Goal: Information Seeking & Learning: Learn about a topic

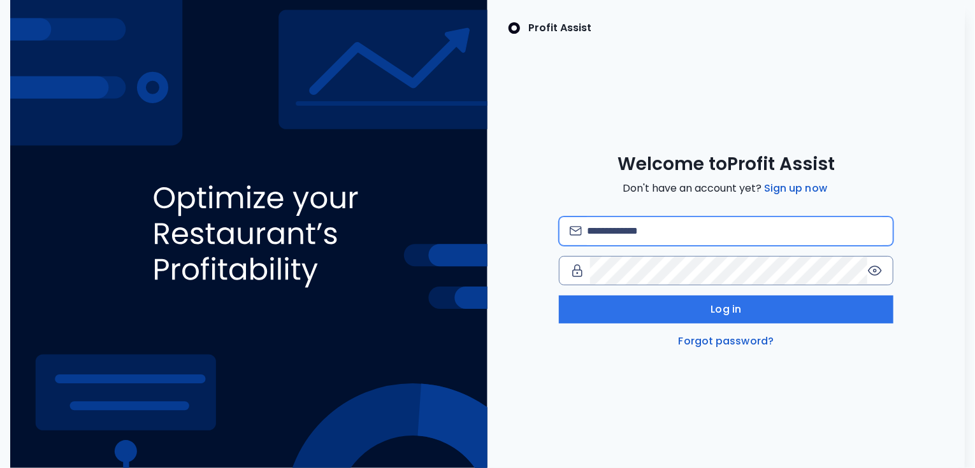
click at [646, 232] on input "email" at bounding box center [735, 231] width 296 height 28
type input "**********"
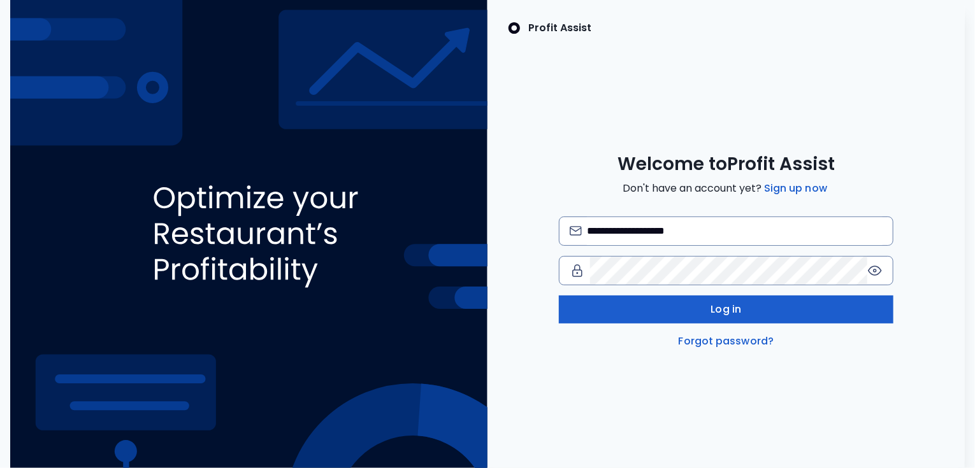
click at [682, 313] on button "Log in" at bounding box center [726, 310] width 334 height 28
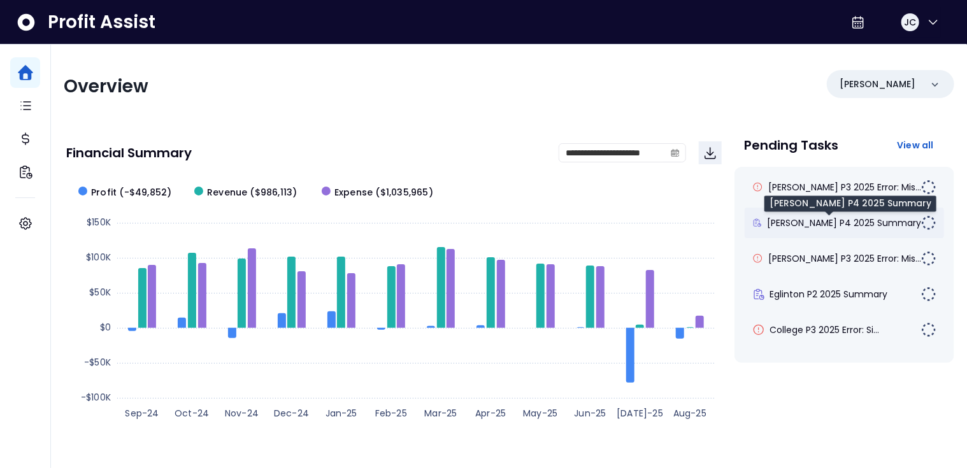
click at [800, 217] on span "[PERSON_NAME] P4 2025 Summary" at bounding box center [844, 223] width 154 height 13
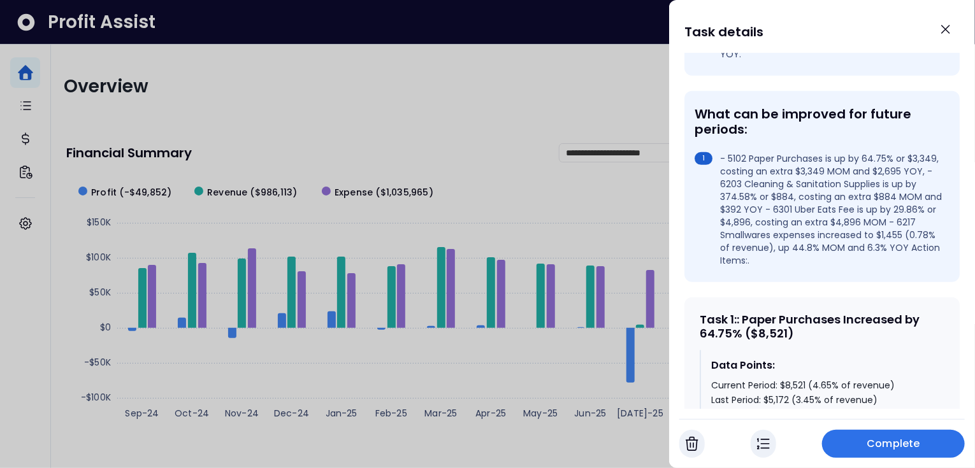
scroll to position [359, 0]
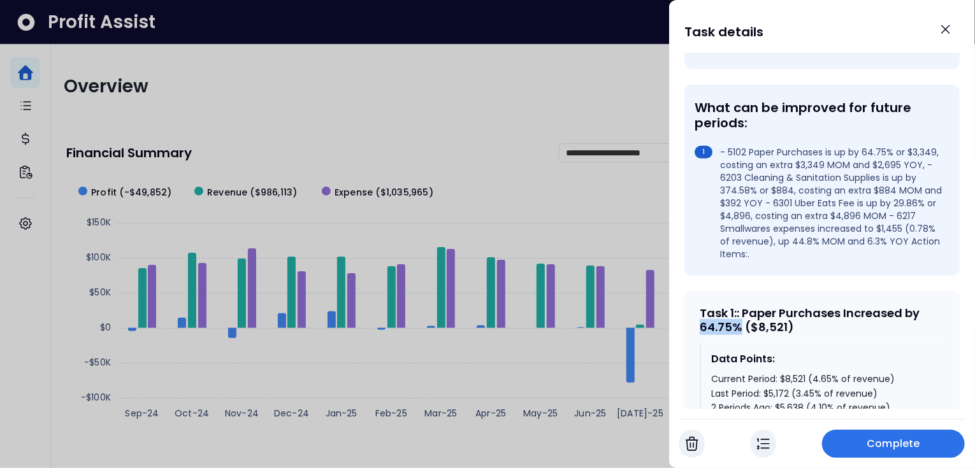
drag, startPoint x: 740, startPoint y: 305, endPoint x: 701, endPoint y: 303, distance: 38.9
click at [701, 306] on div "Task 1 : : Paper Purchases Increased by 64.75% ($8,521)" at bounding box center [821, 319] width 245 height 27
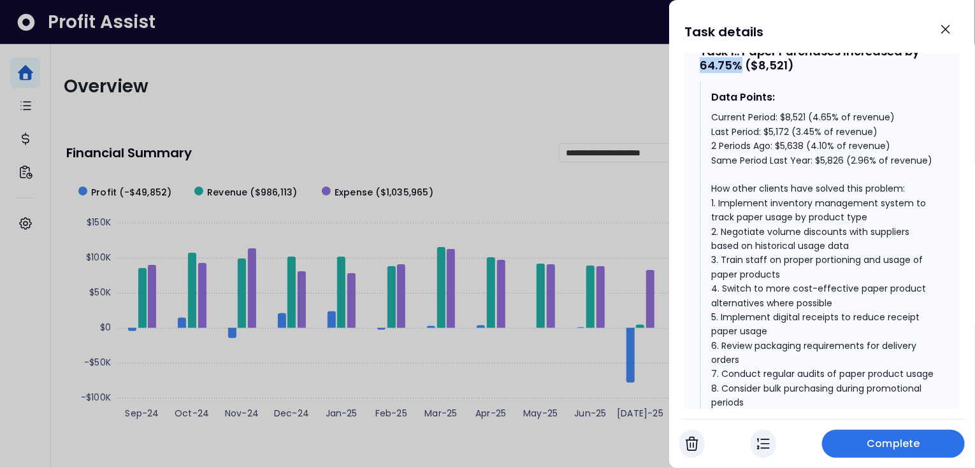
scroll to position [628, 0]
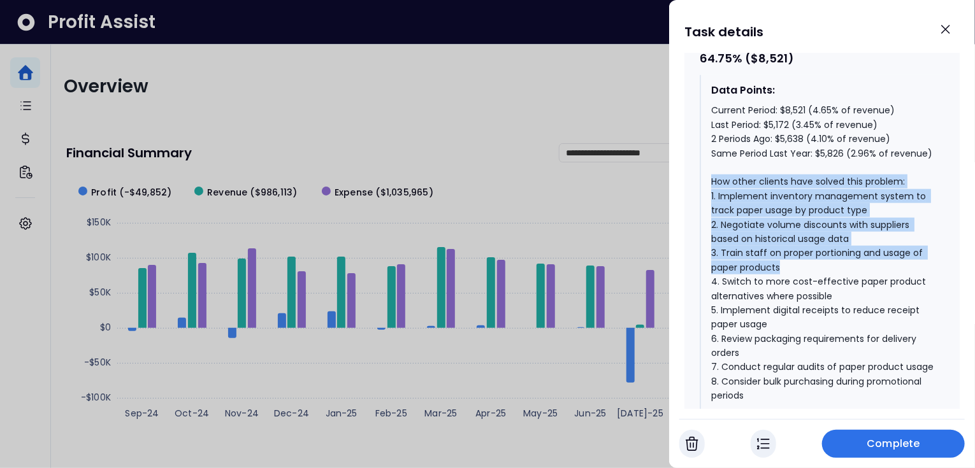
drag, startPoint x: 712, startPoint y: 175, endPoint x: 798, endPoint y: 262, distance: 122.1
click at [798, 262] on div "Current Period: $8,521 (4.65% of revenue) Last Period: $5,172 (3.45% of revenue…" at bounding box center [822, 252] width 223 height 299
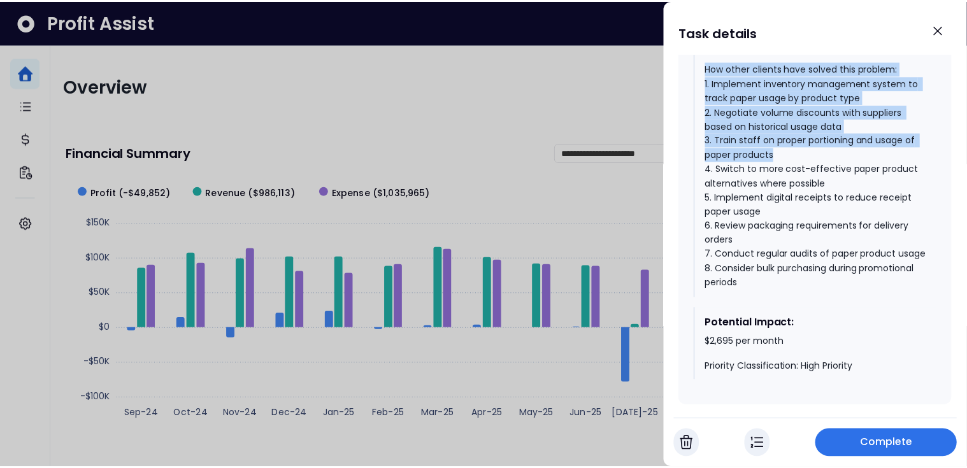
scroll to position [858, 0]
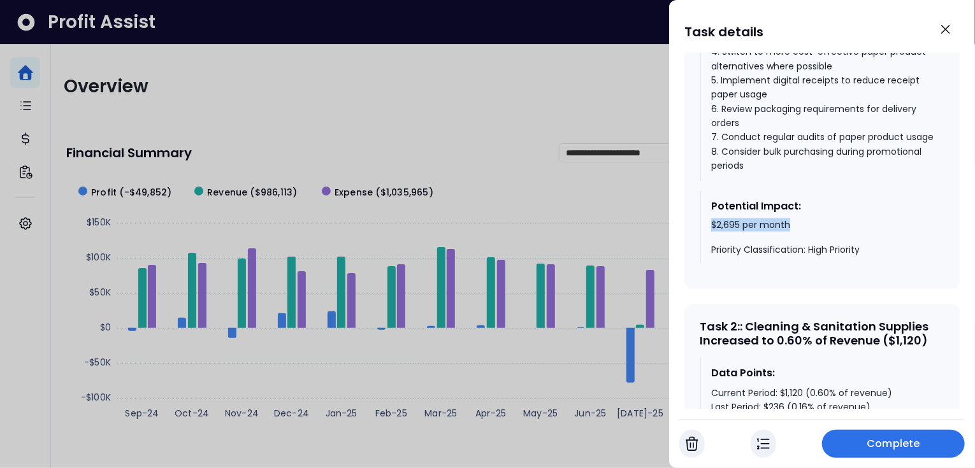
drag, startPoint x: 712, startPoint y: 231, endPoint x: 791, endPoint y: 231, distance: 79.6
click at [791, 231] on div "$2,695 per month Priority Classification: High Priority" at bounding box center [822, 238] width 223 height 38
click at [945, 29] on icon "Close" at bounding box center [945, 29] width 8 height 8
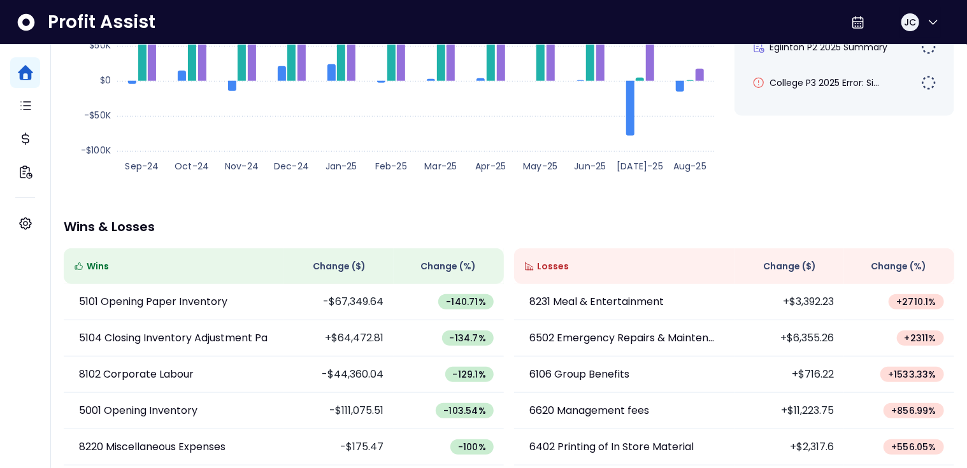
scroll to position [304, 0]
